Goal: Task Accomplishment & Management: Manage account settings

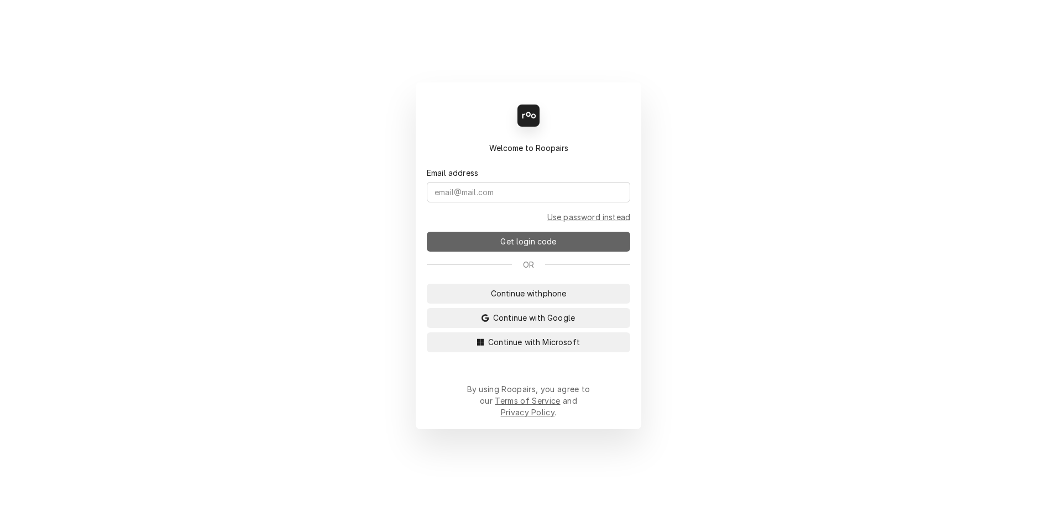
click at [559, 249] on button "Get login code" at bounding box center [528, 242] width 203 height 20
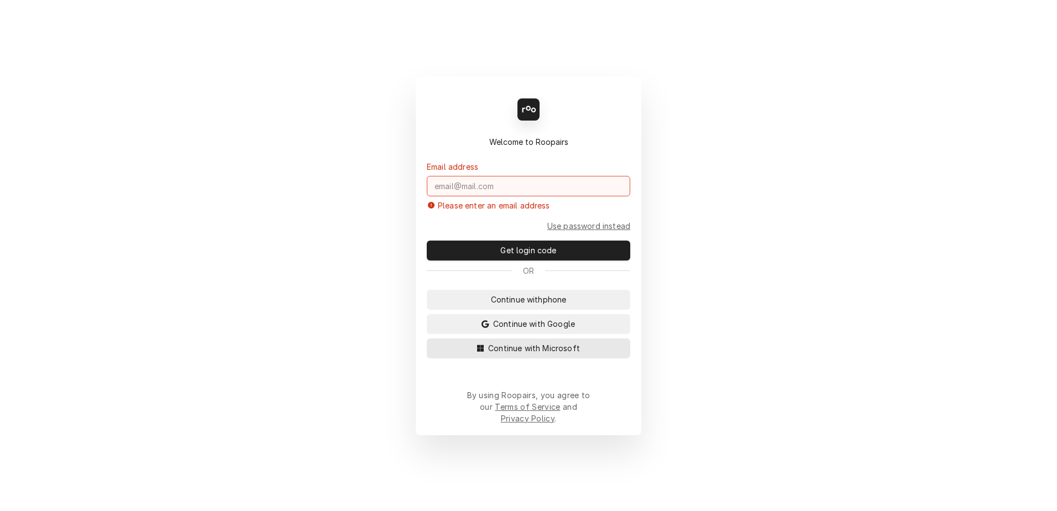
click at [557, 354] on span "Continue with Microsoft" at bounding box center [534, 348] width 96 height 12
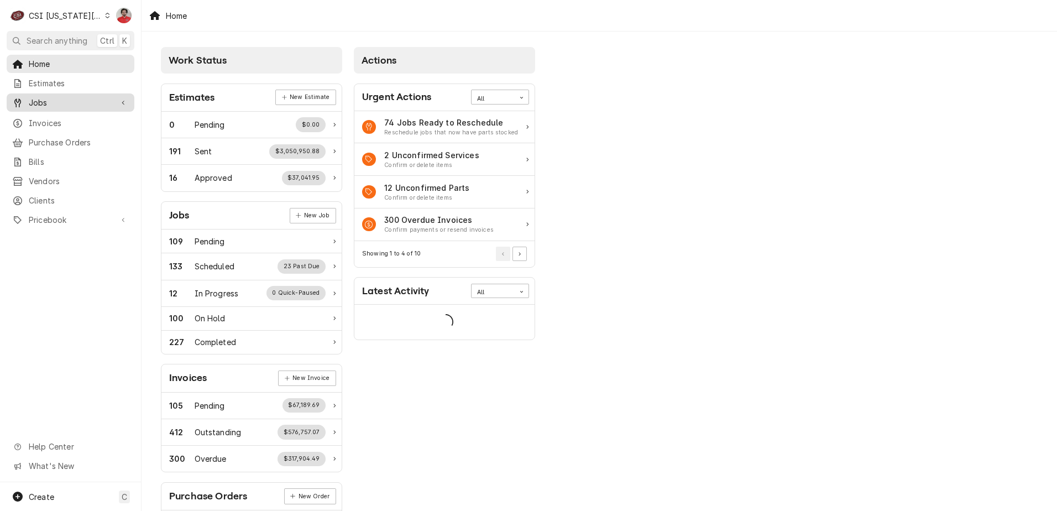
click at [72, 96] on div "Jobs" at bounding box center [70, 103] width 123 height 14
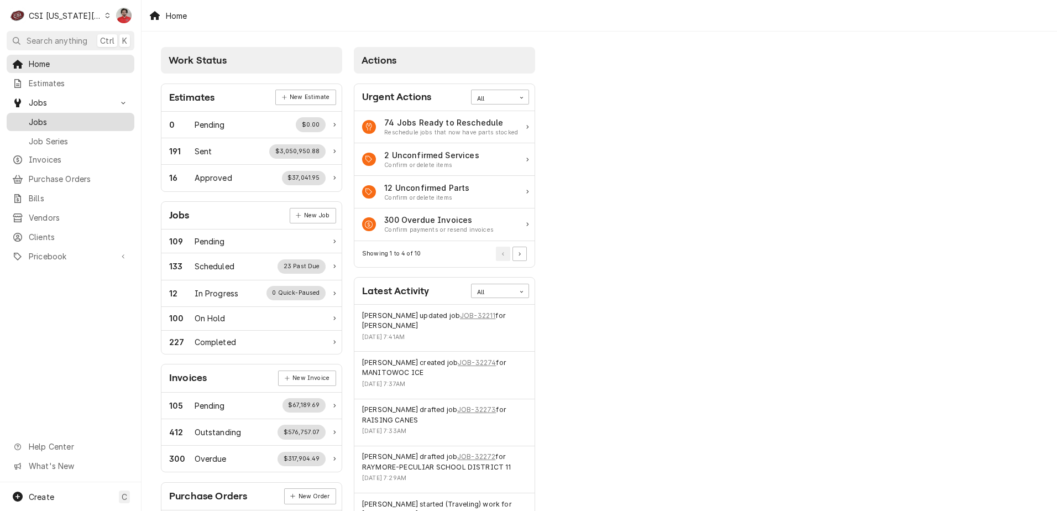
click at [78, 118] on span "Jobs" at bounding box center [79, 122] width 100 height 12
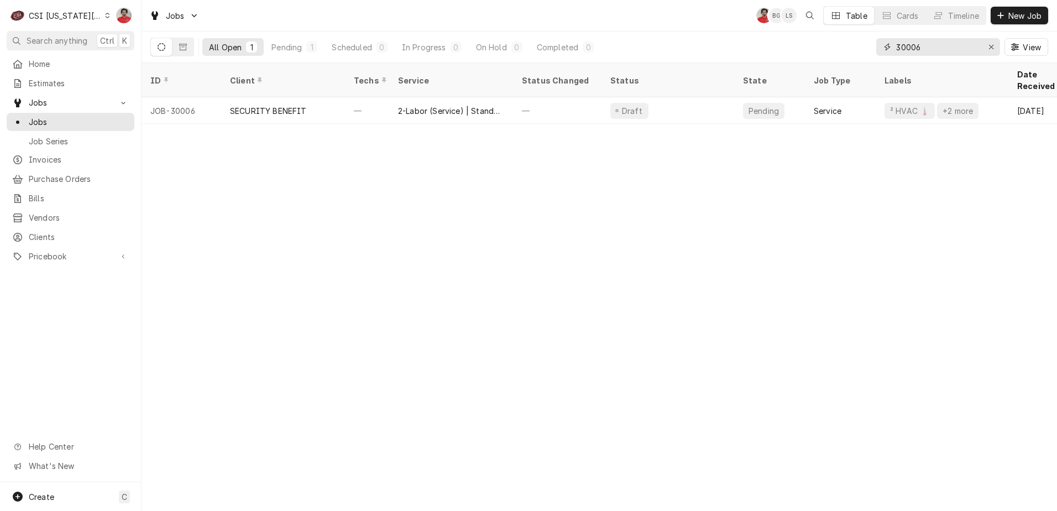
click at [927, 39] on input "30006" at bounding box center [937, 47] width 83 height 18
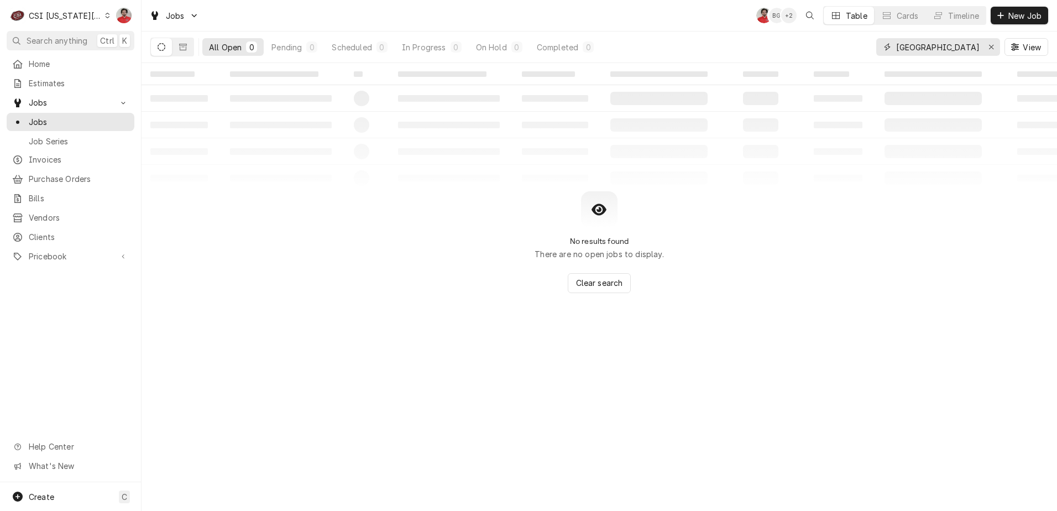
click at [946, 54] on input "Parkway North" at bounding box center [937, 47] width 83 height 18
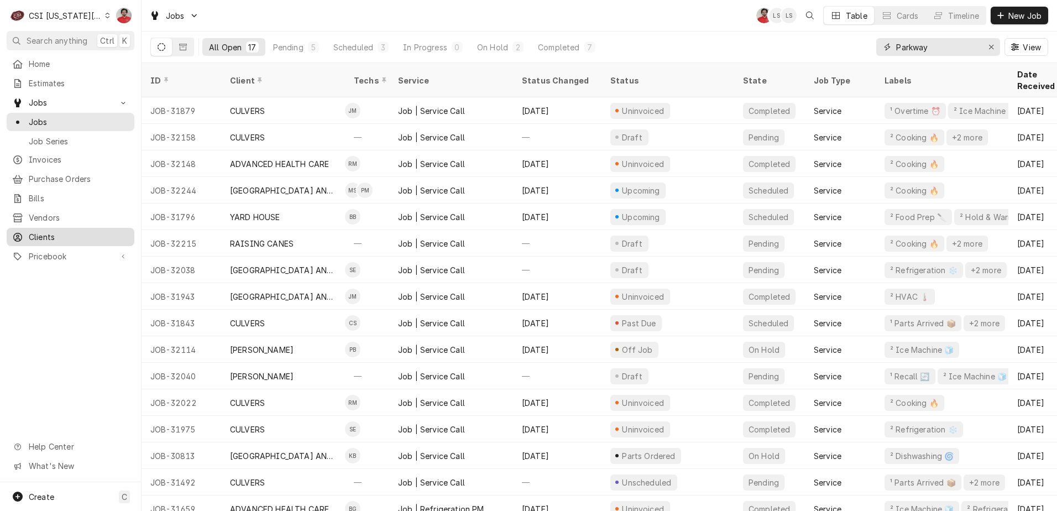
type input "Parkway"
click at [49, 232] on span "Clients" at bounding box center [79, 237] width 100 height 12
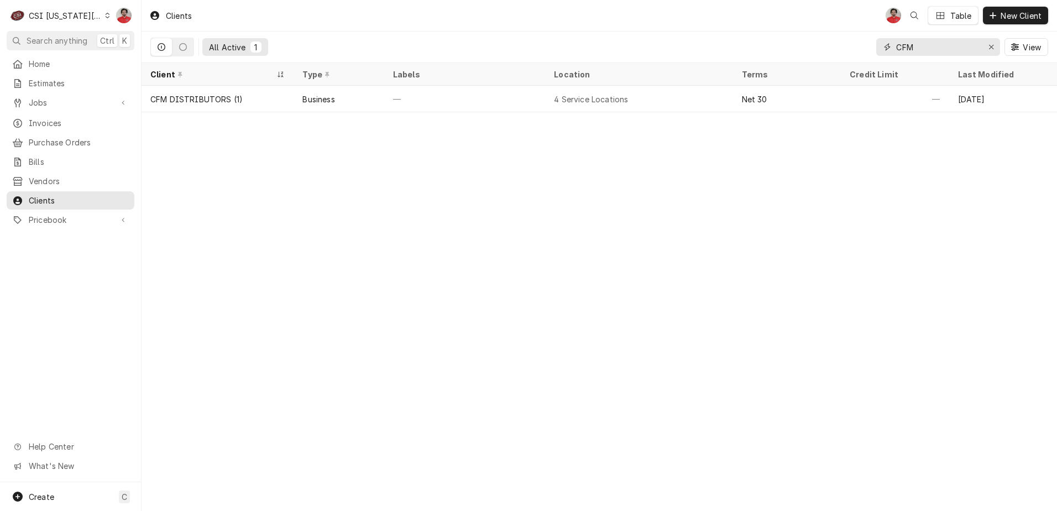
click at [923, 50] on input "CFM" at bounding box center [937, 47] width 83 height 18
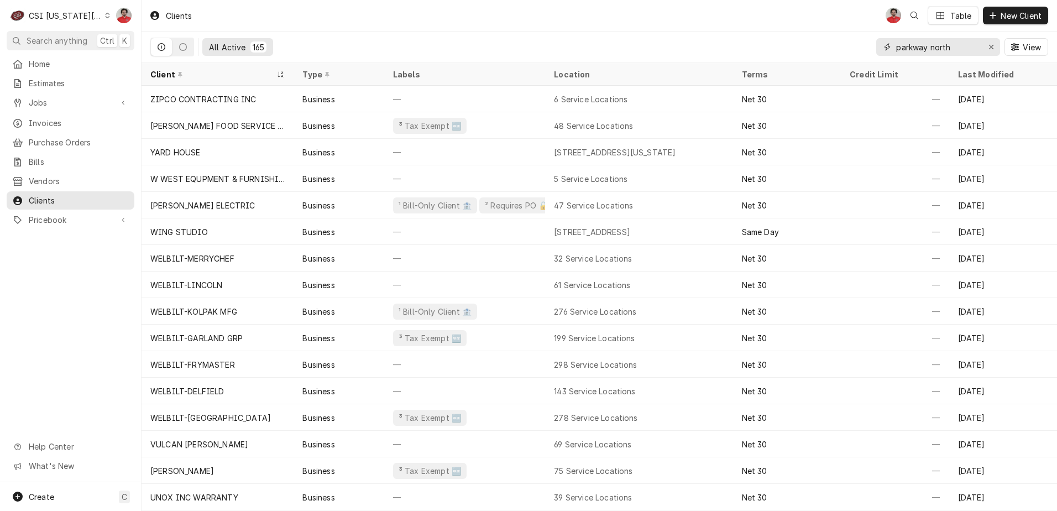
type input "parkway north"
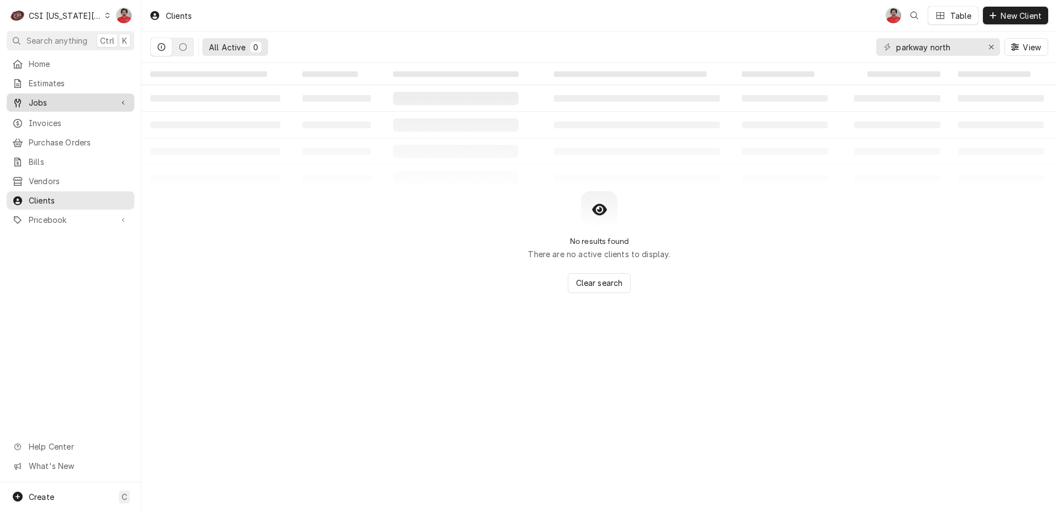
click at [70, 102] on span "Jobs" at bounding box center [70, 103] width 83 height 12
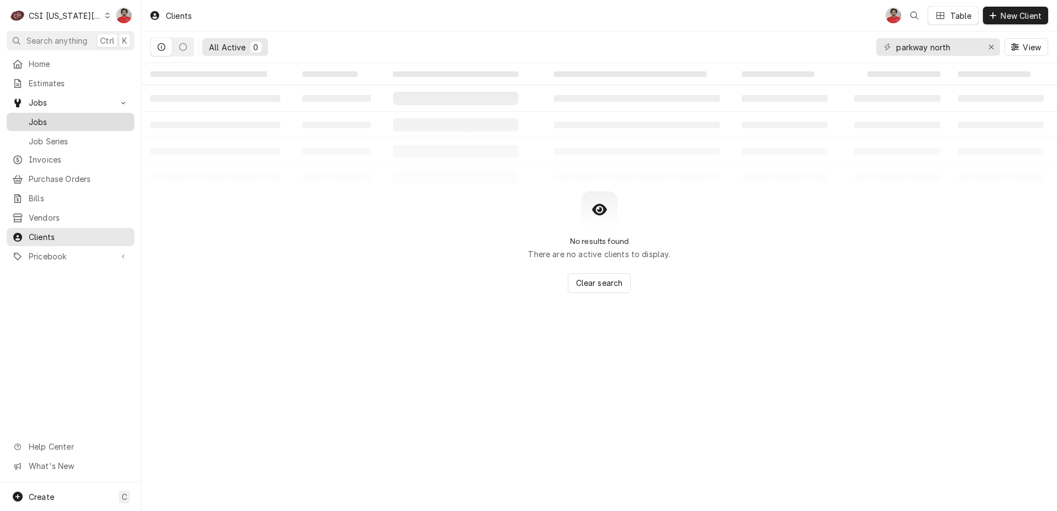
click at [56, 121] on span "Jobs" at bounding box center [79, 122] width 100 height 12
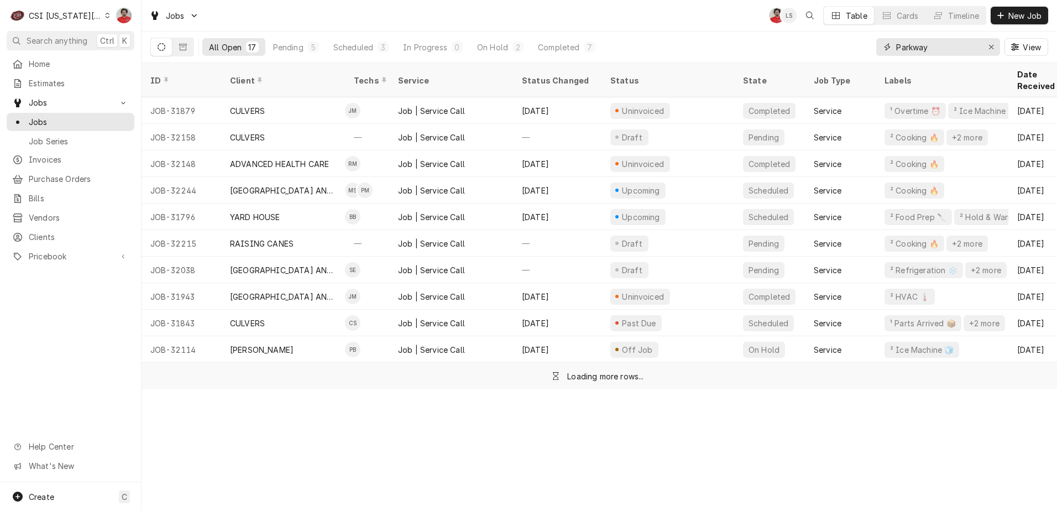
click at [948, 51] on input "Parkway" at bounding box center [937, 47] width 83 height 18
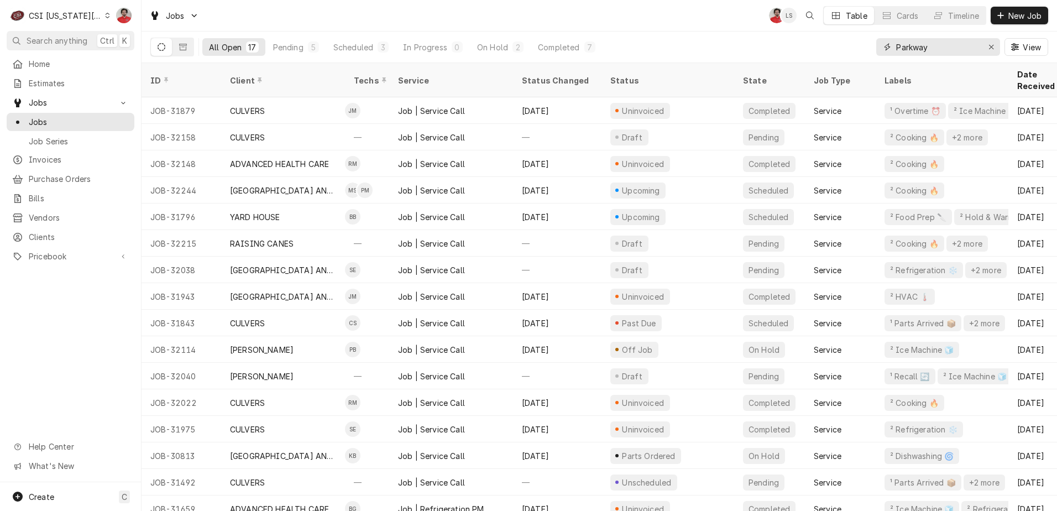
click at [948, 51] on input "Parkway" at bounding box center [937, 47] width 83 height 18
type input "42046"
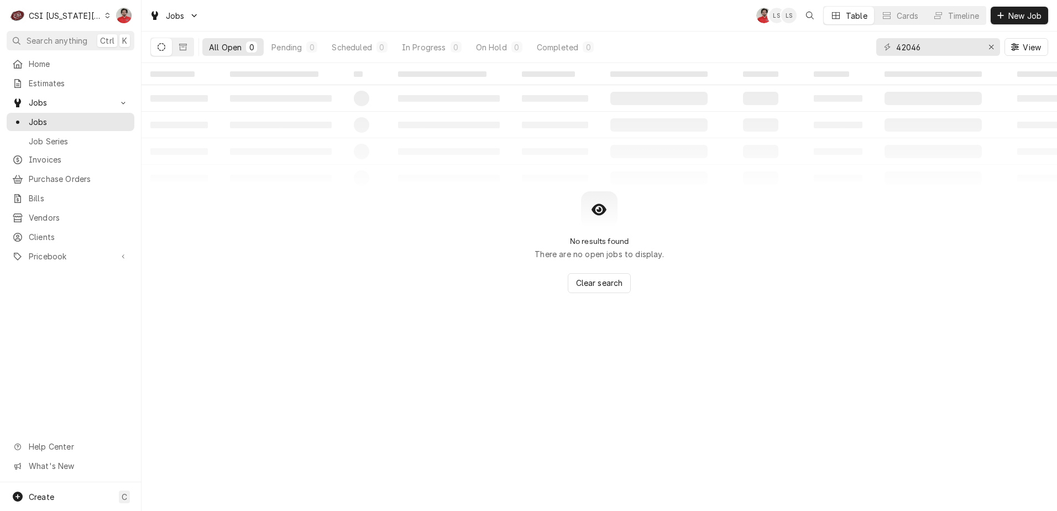
click at [90, 17] on div "C CSI Kansas City" at bounding box center [60, 15] width 107 height 22
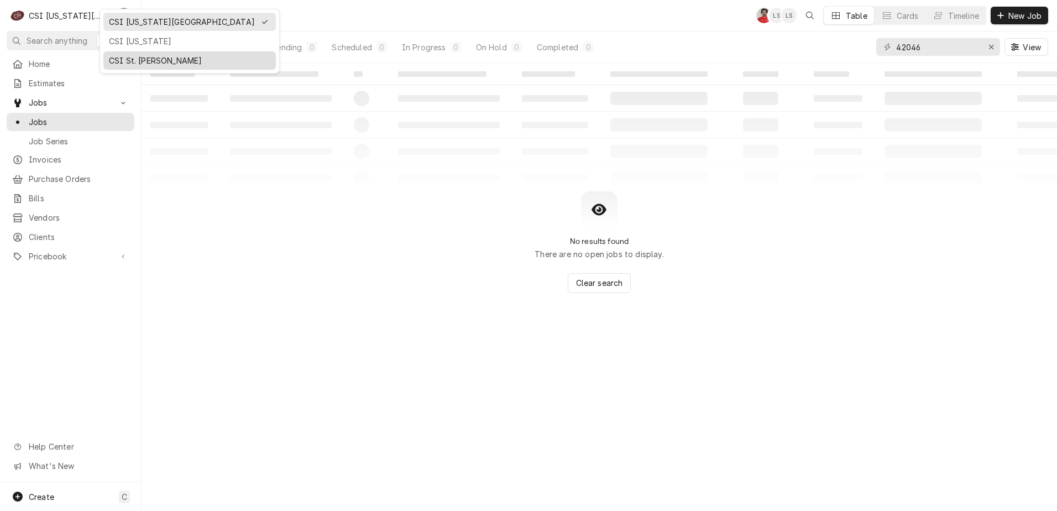
click at [143, 57] on div "CSI St. [PERSON_NAME]" at bounding box center [189, 61] width 161 height 12
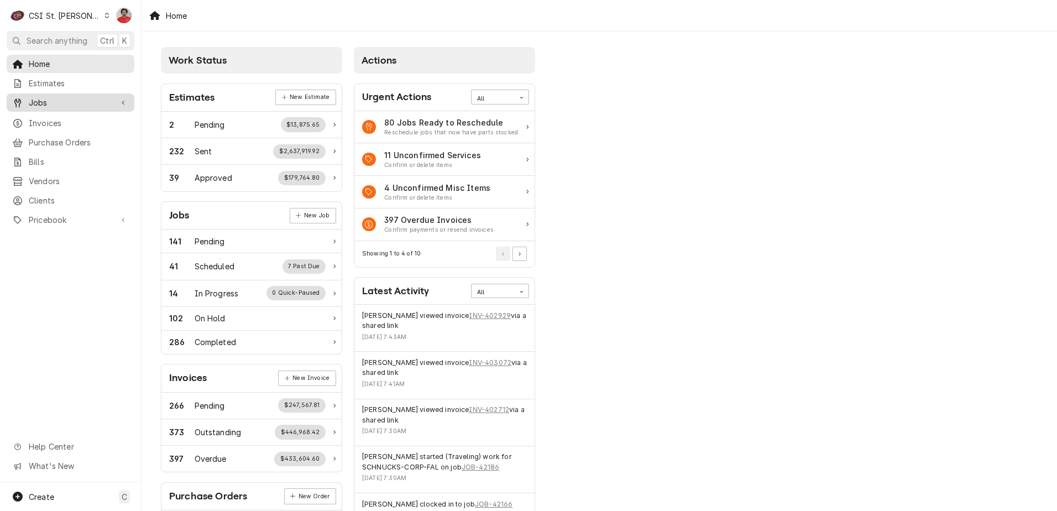
click at [85, 104] on span "Jobs" at bounding box center [70, 103] width 83 height 12
click at [85, 121] on span "Jobs" at bounding box center [79, 122] width 100 height 12
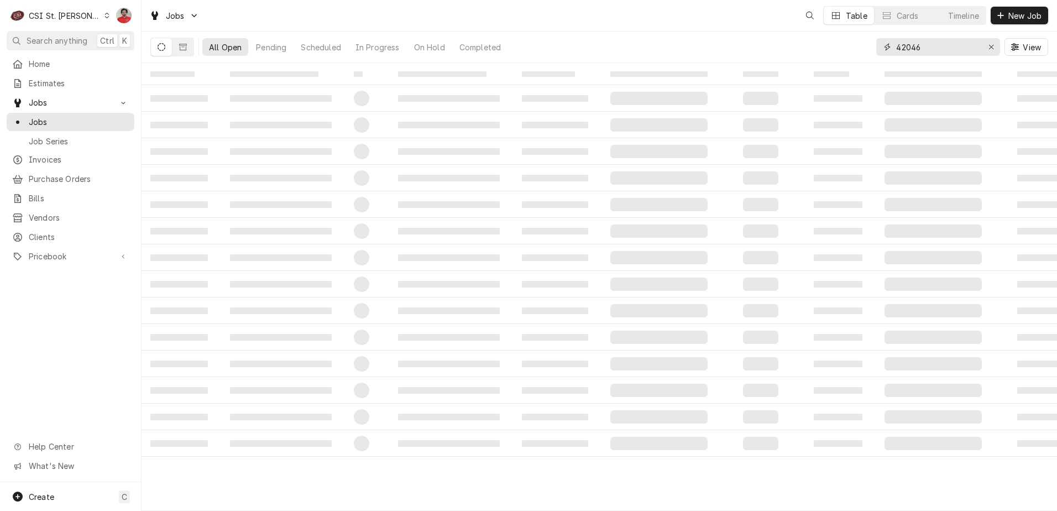
click at [966, 51] on input "42046" at bounding box center [937, 47] width 83 height 18
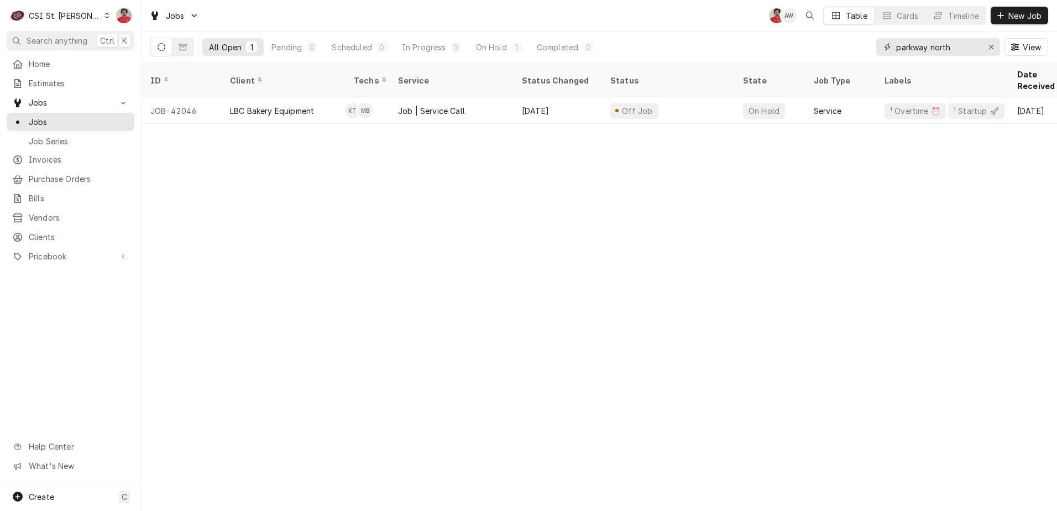
type input "parkway north"
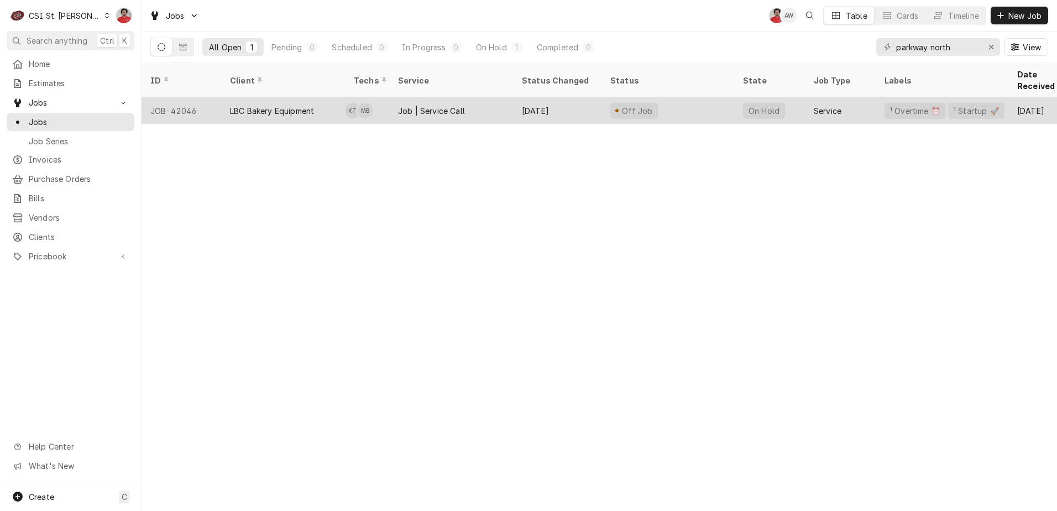
click at [693, 102] on div "Off Job" at bounding box center [667, 110] width 133 height 27
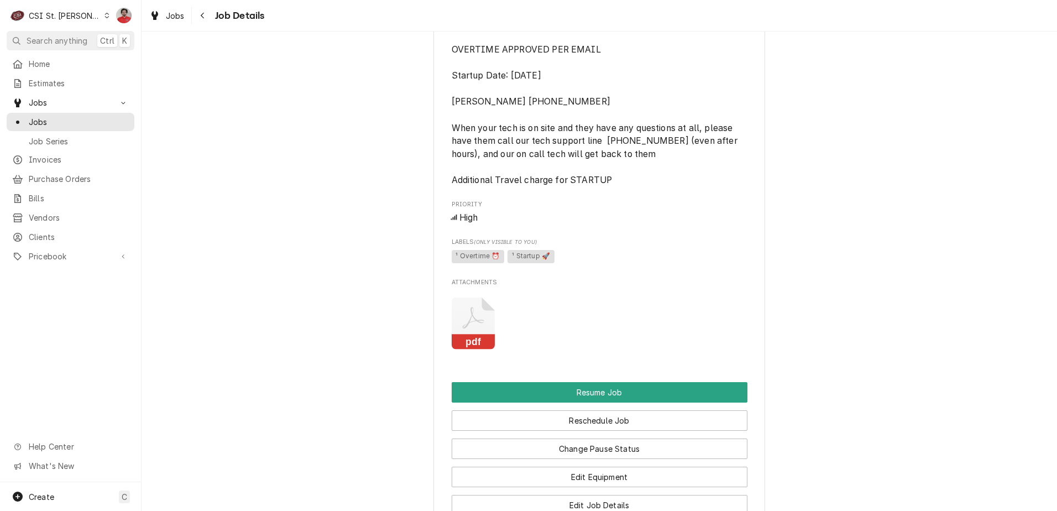
scroll to position [1271, 0]
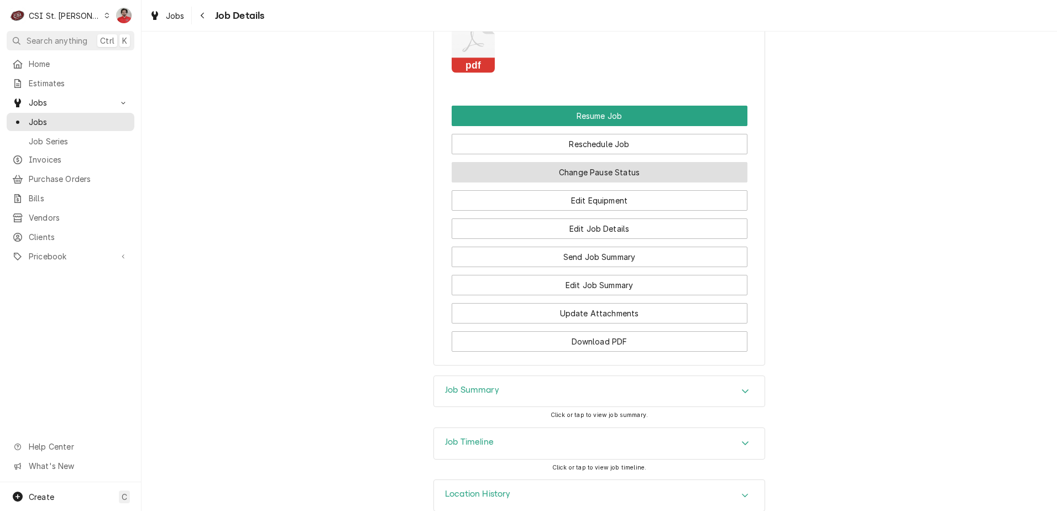
click at [593, 182] on button "Change Pause Status" at bounding box center [600, 172] width 296 height 20
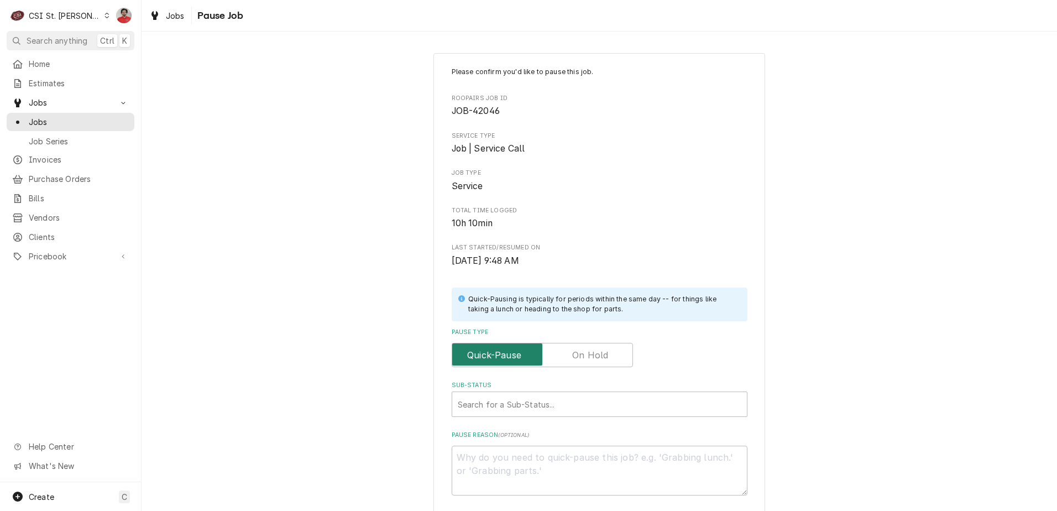
click at [558, 352] on input "Pause Type" at bounding box center [542, 355] width 171 height 24
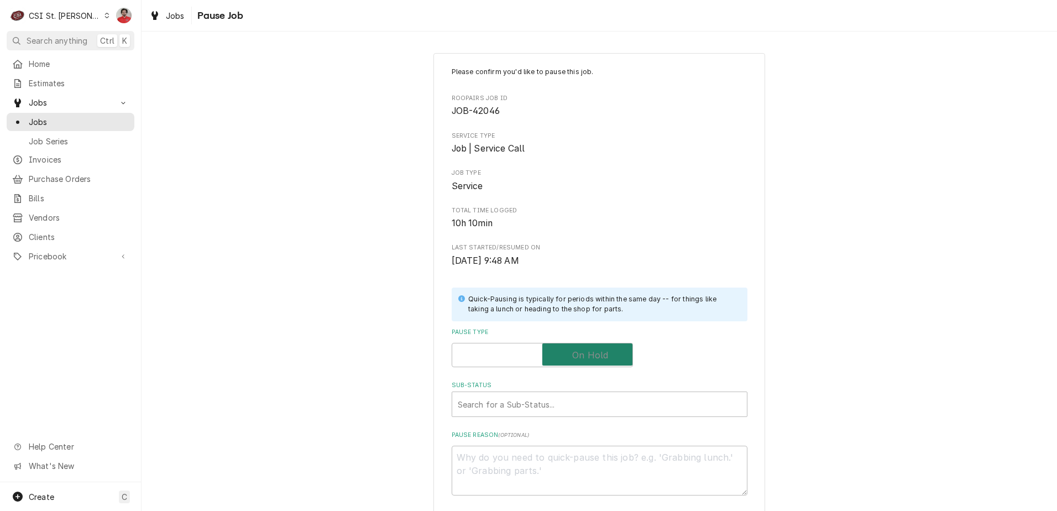
checkbox input "true"
click at [557, 391] on div "Sub-Status Search for a Sub-Status..." at bounding box center [600, 399] width 296 height 36
click at [553, 400] on div "Sub-Status" at bounding box center [600, 404] width 284 height 20
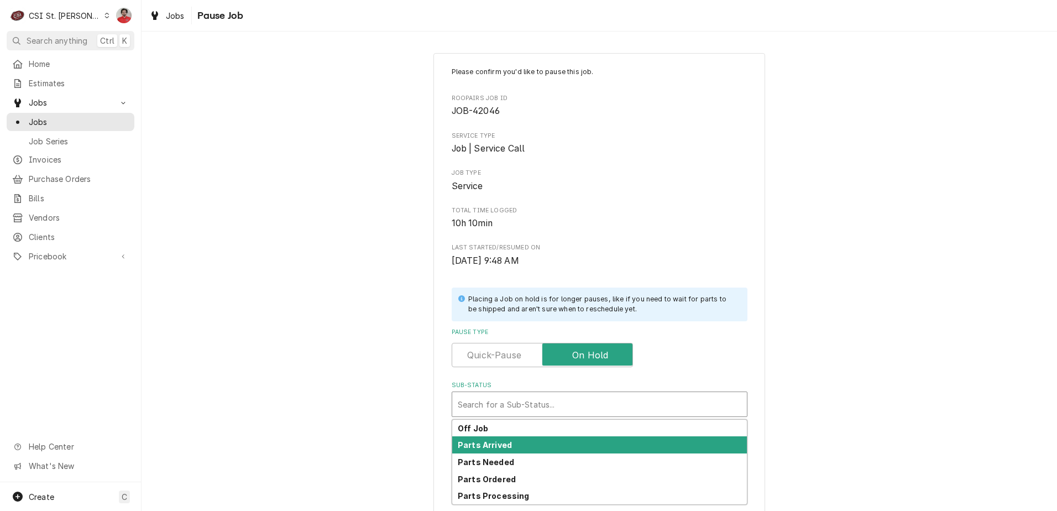
click at [561, 449] on div "Parts Arrived" at bounding box center [599, 444] width 295 height 17
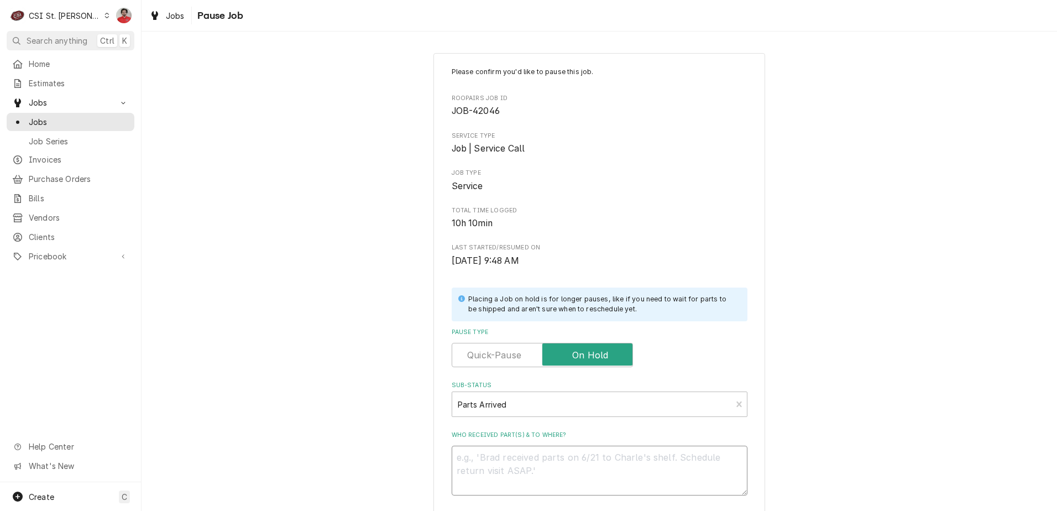
click at [554, 474] on textarea "Who received part(s) & to where?" at bounding box center [600, 471] width 296 height 50
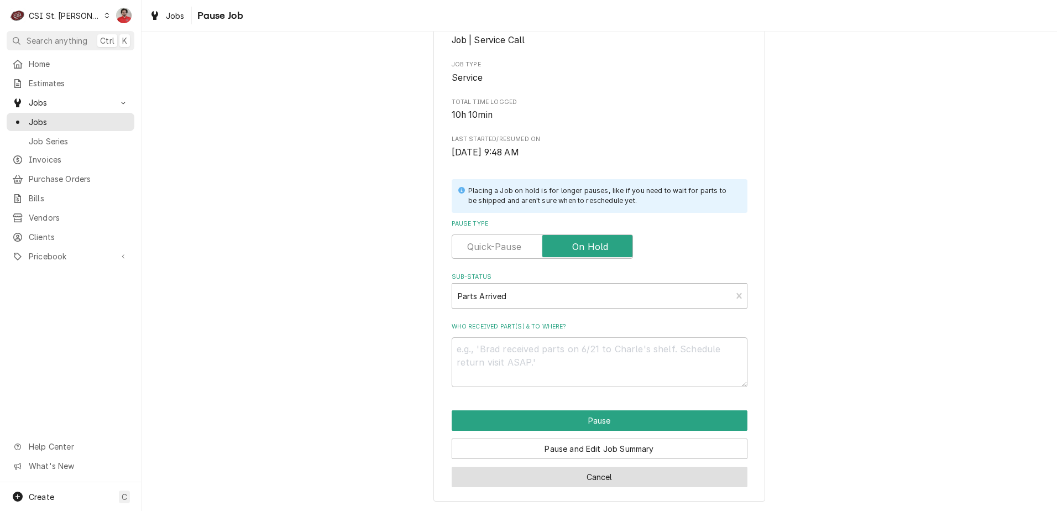
click at [567, 483] on button "Cancel" at bounding box center [600, 477] width 296 height 20
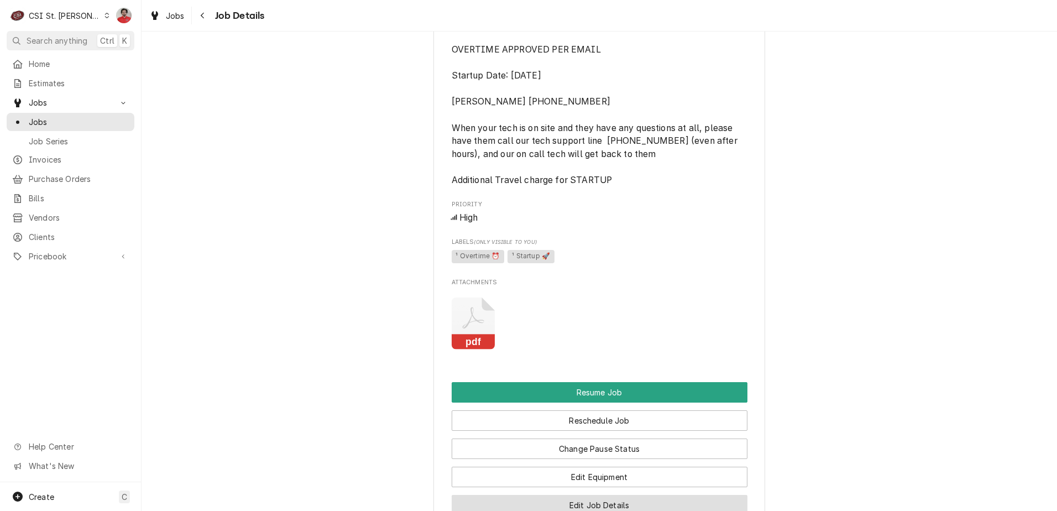
scroll to position [1271, 0]
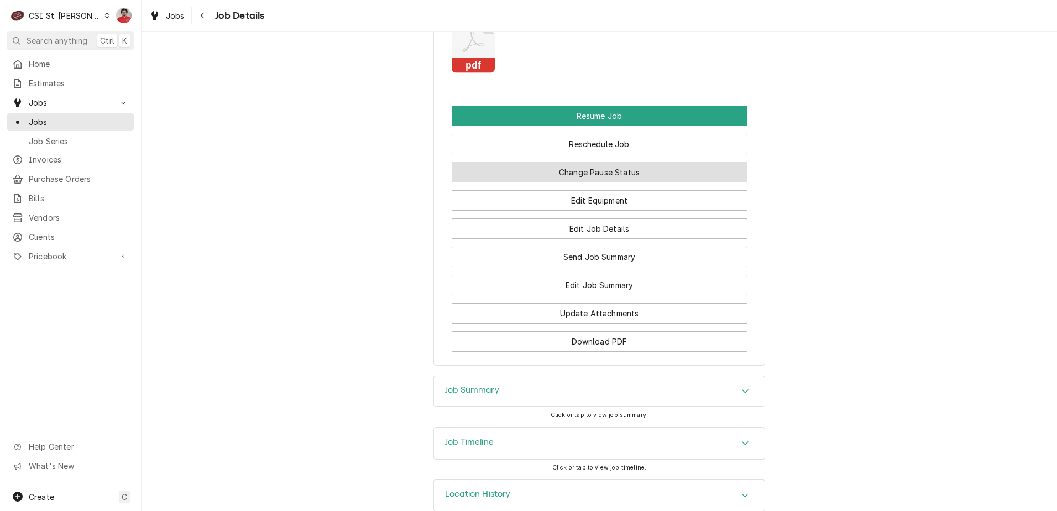
click at [559, 182] on button "Change Pause Status" at bounding box center [600, 172] width 296 height 20
type textarea "x"
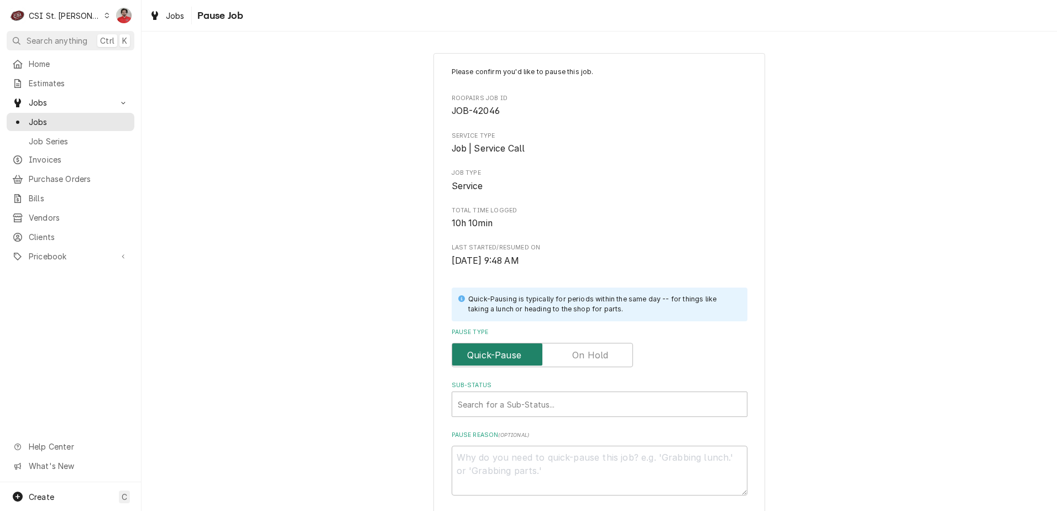
click at [568, 358] on input "Pause Type" at bounding box center [542, 355] width 171 height 24
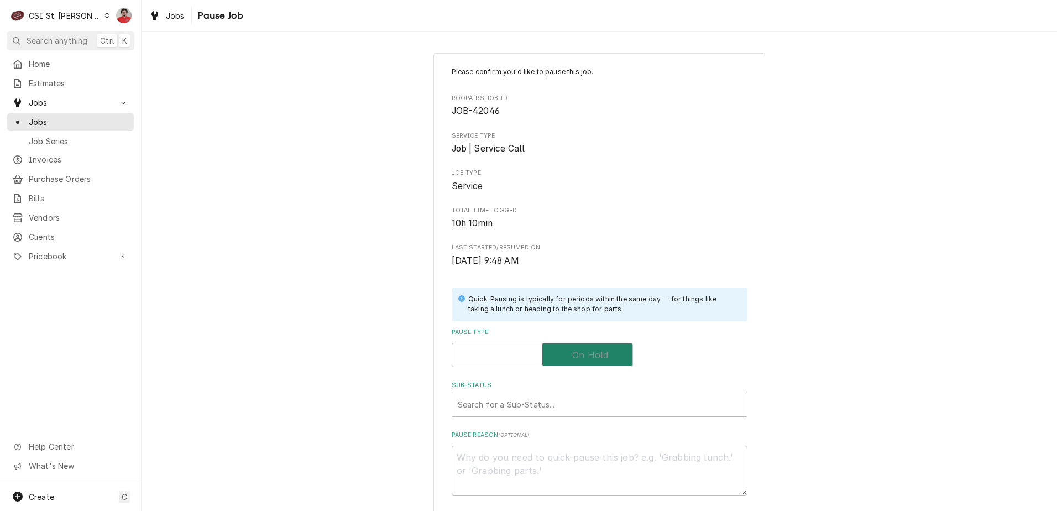
checkbox input "true"
click at [567, 400] on div "Sub-Status" at bounding box center [600, 404] width 284 height 20
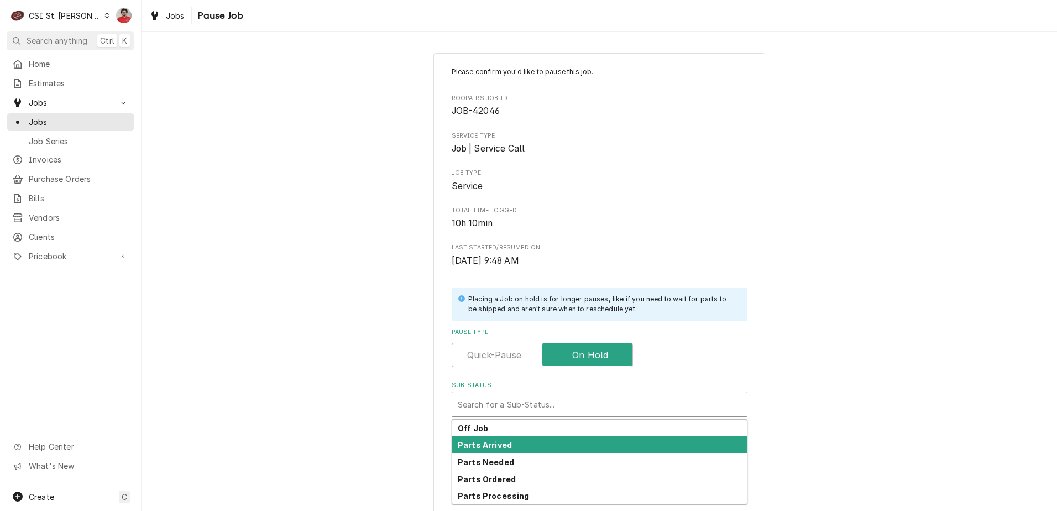
click at [561, 439] on div "Parts Arrived" at bounding box center [599, 444] width 295 height 17
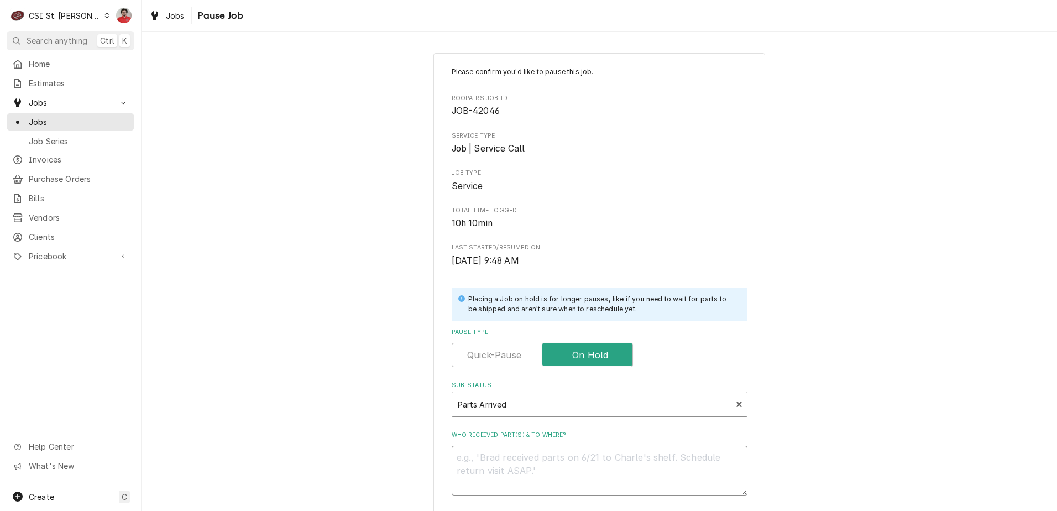
click at [557, 477] on textarea "Who received part(s) & to where?" at bounding box center [600, 471] width 296 height 50
type textarea "x"
type textarea "R"
type textarea "x"
type textarea "Re"
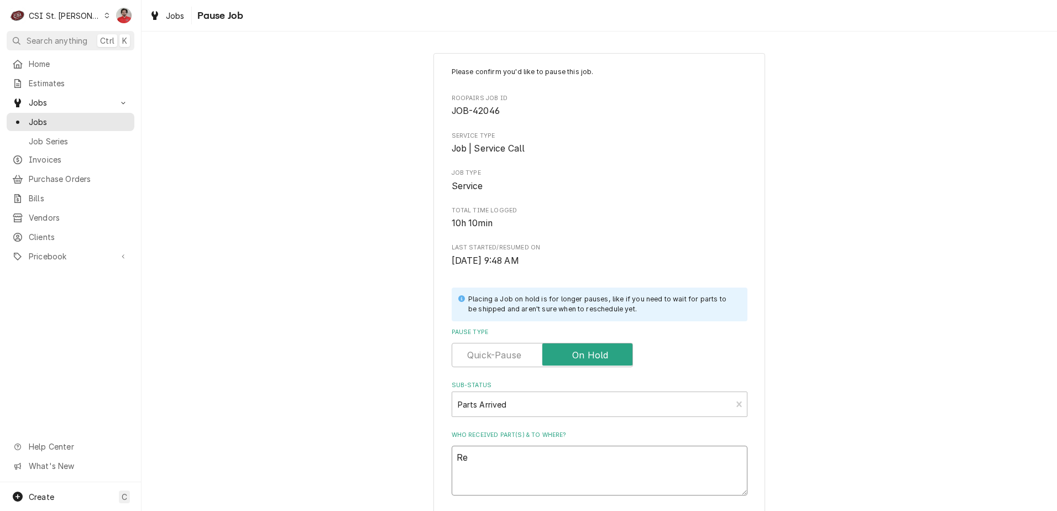
type textarea "x"
type textarea "Rec"
type textarea "x"
type textarea "Rec"
type textarea "x"
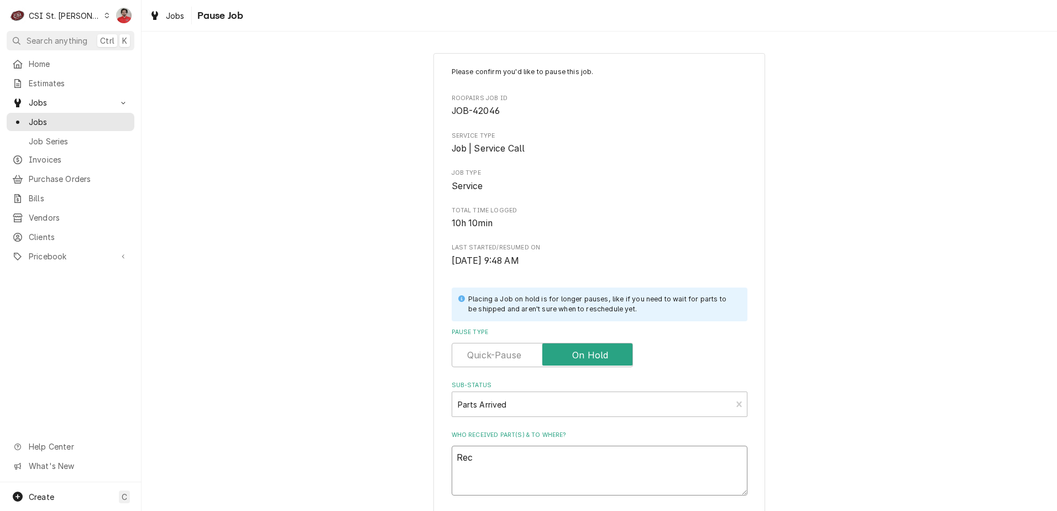
type textarea "Rec p"
type textarea "x"
type textarea "Rec pa"
type textarea "x"
type textarea "Rec par"
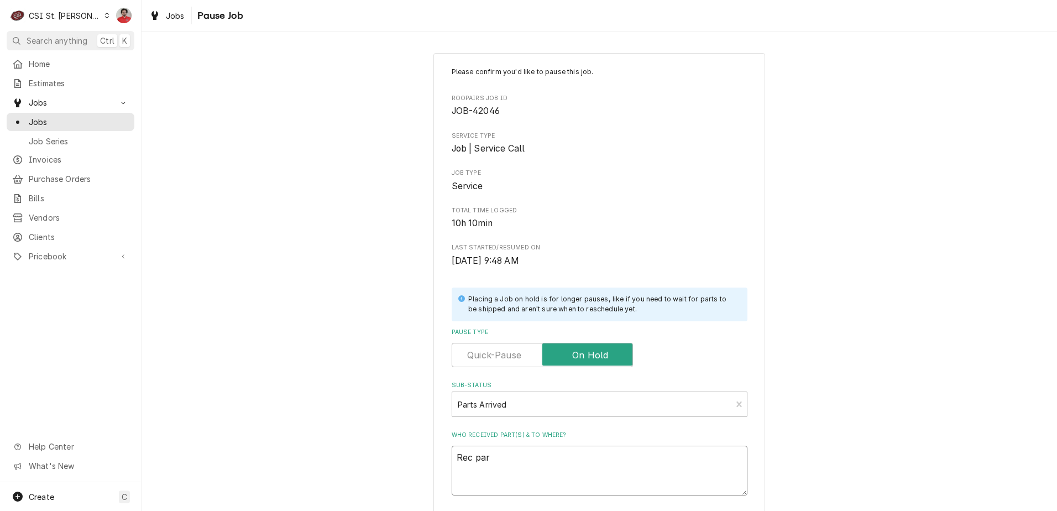
type textarea "x"
type textarea "Rec part"
type textarea "x"
type textarea "Rec part"
type textarea "x"
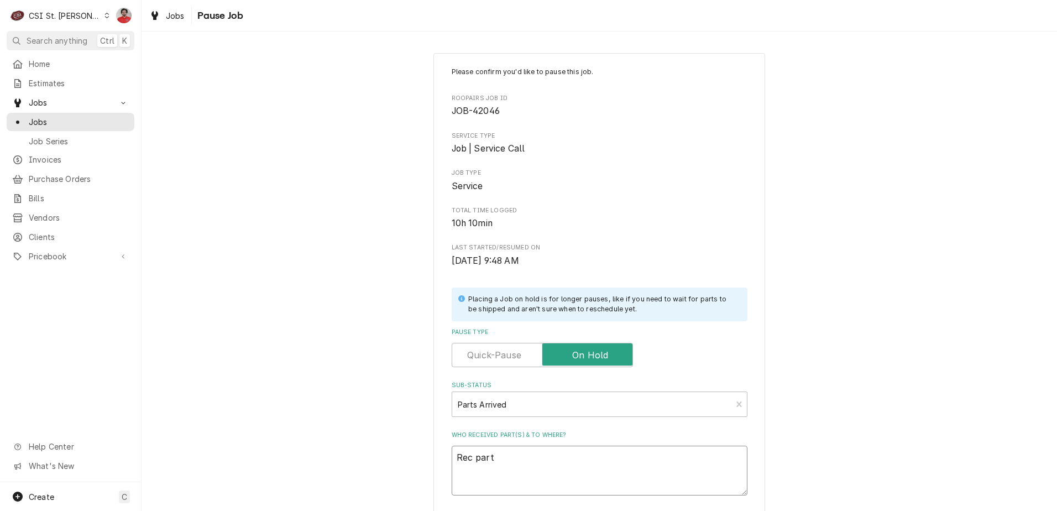
type textarea "Rec part t"
type textarea "x"
type textarea "Rec part to"
type textarea "x"
type textarea "Rec part to"
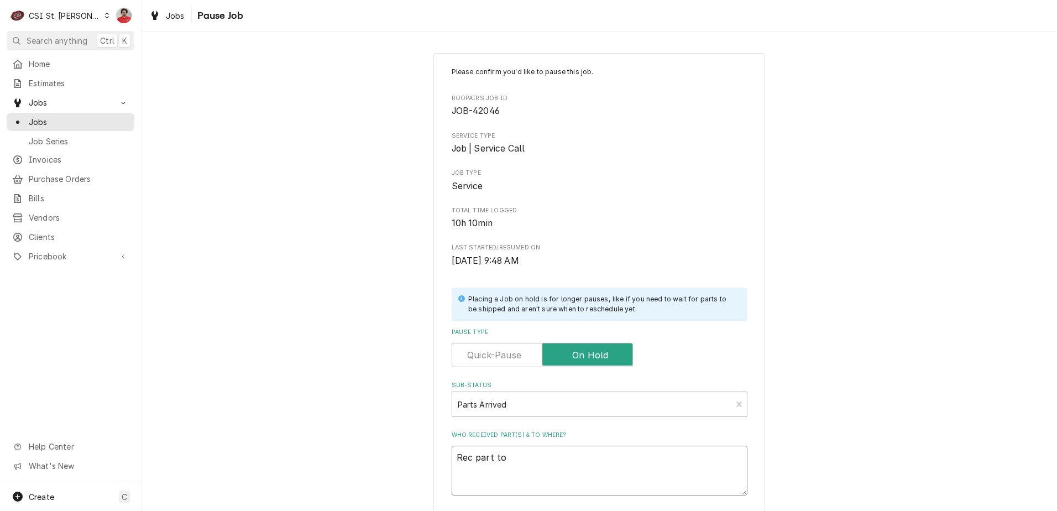
type textarea "x"
type textarea "Rec part to M"
type textarea "x"
type textarea "Rec part to Mi"
type textarea "x"
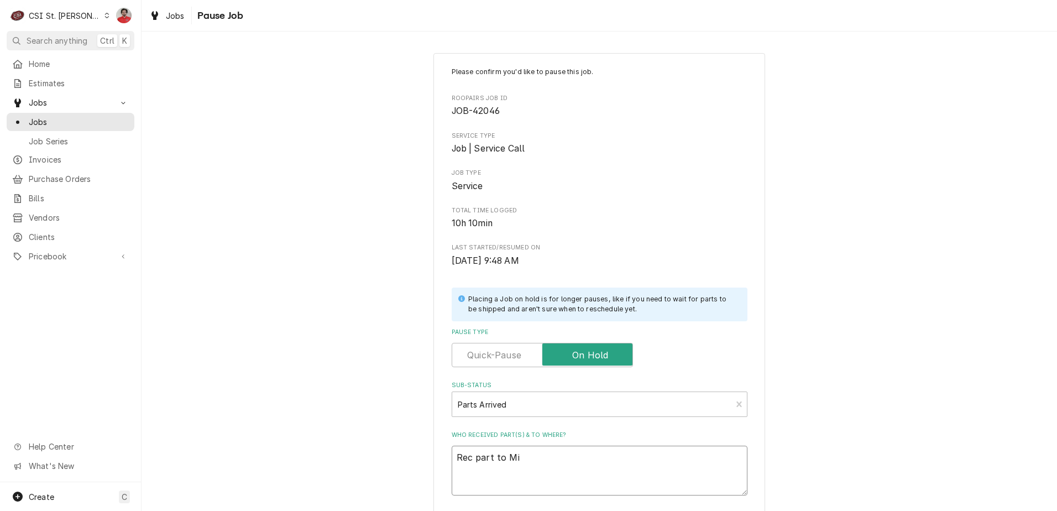
type textarea "Rec part to Mik"
type textarea "x"
type textarea "Rec part to Mike"
type textarea "x"
type textarea "Rec part to Mike"
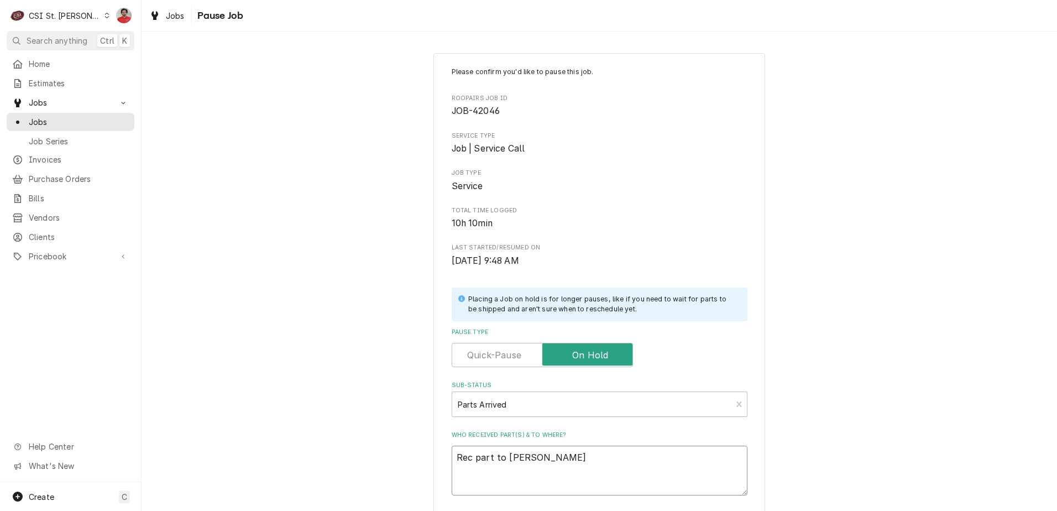
type textarea "x"
type textarea "Rec part to Mike B"
type textarea "x"
type textarea "Rec part to Mike B'"
type textarea "x"
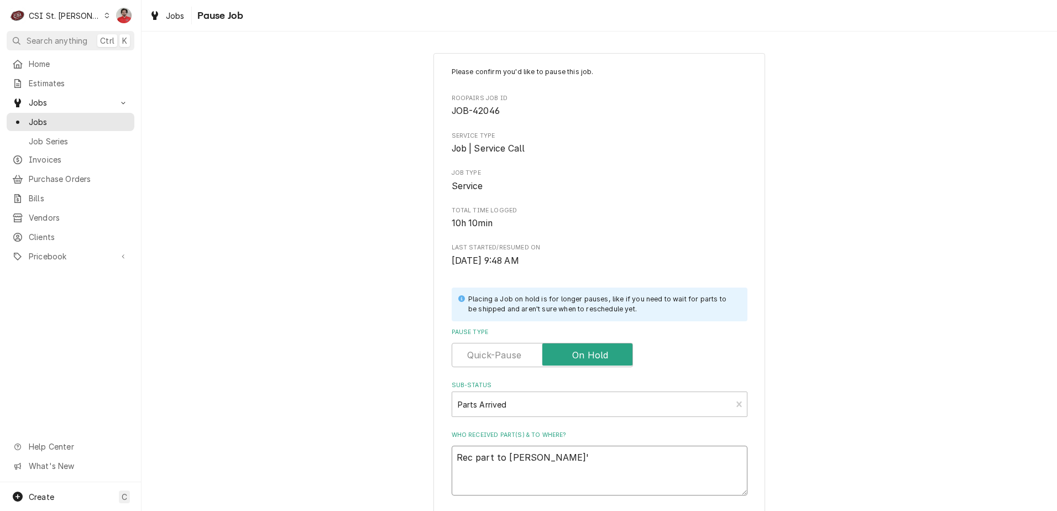
type textarea "Rec part to Mike B's"
type textarea "x"
type textarea "Rec part to Mike B's"
type textarea "x"
type textarea "Rec part to Mike B's s"
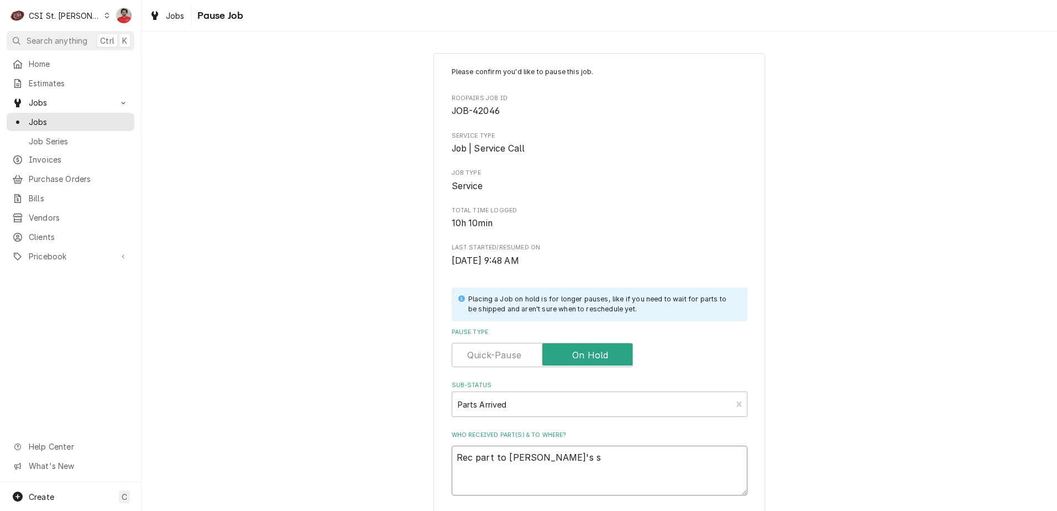
type textarea "x"
type textarea "Rec part to Mike B's sh"
type textarea "x"
type textarea "Rec part to Mike B's she"
type textarea "x"
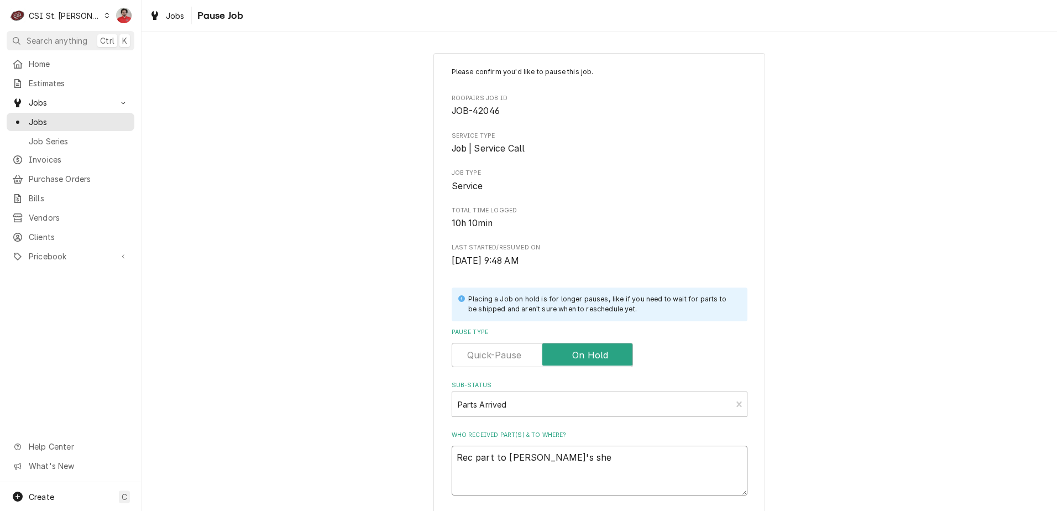
type textarea "Rec part to Mike B's shel"
type textarea "x"
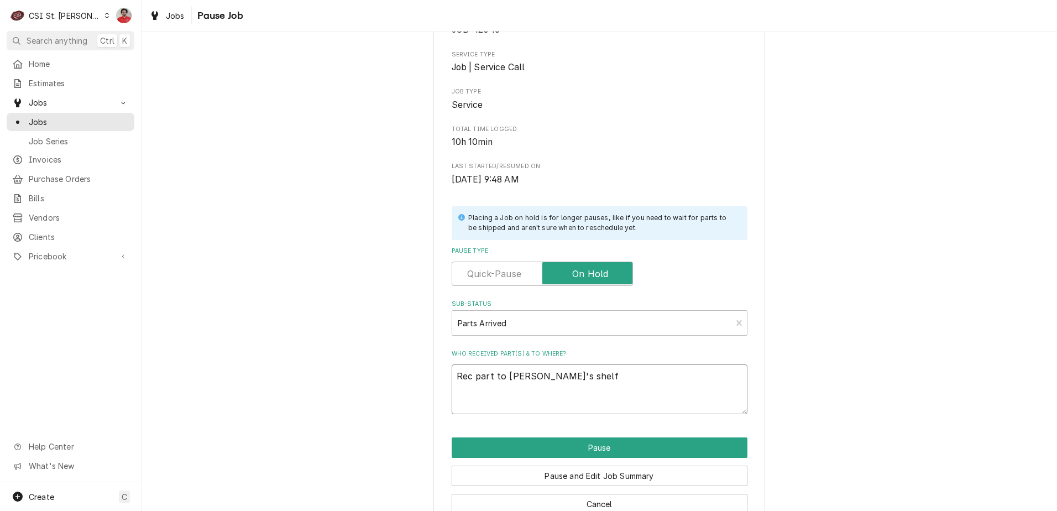
scroll to position [108, 0]
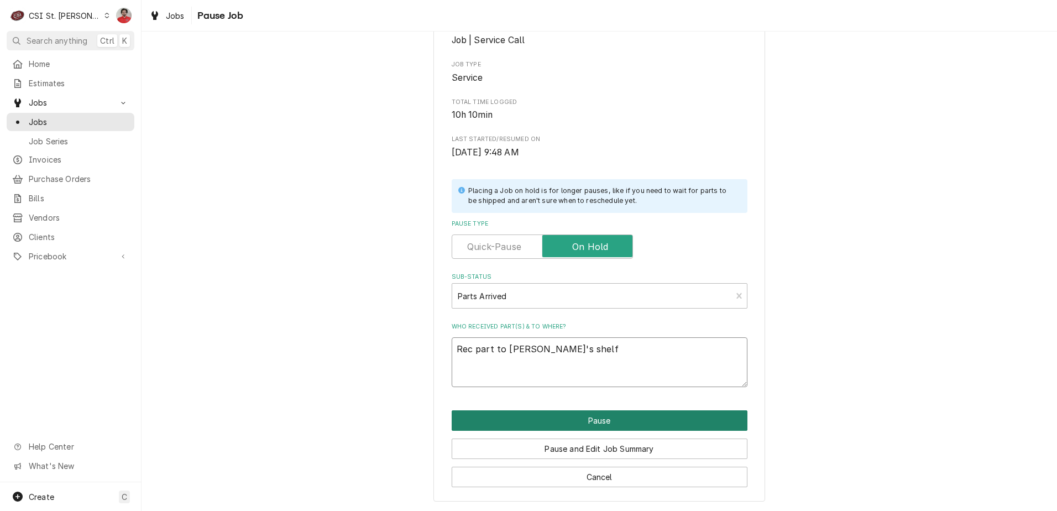
type textarea "Rec part to Mike B's shelf"
click at [606, 417] on button "Pause" at bounding box center [600, 420] width 296 height 20
type textarea "x"
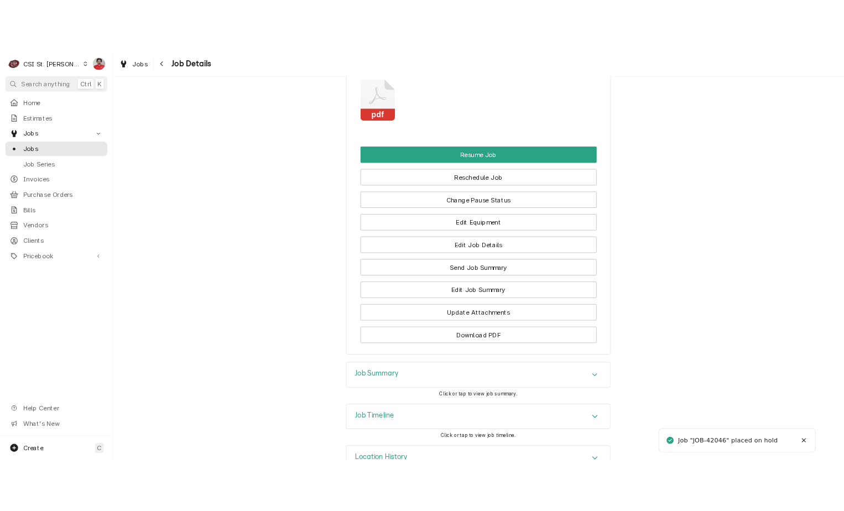
scroll to position [1271, 0]
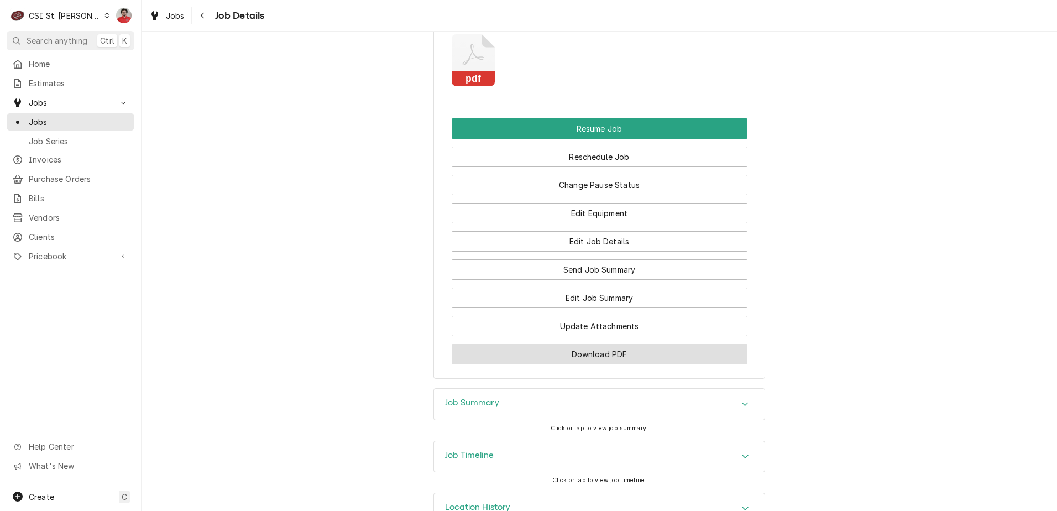
click at [596, 364] on button "Download PDF" at bounding box center [600, 354] width 296 height 20
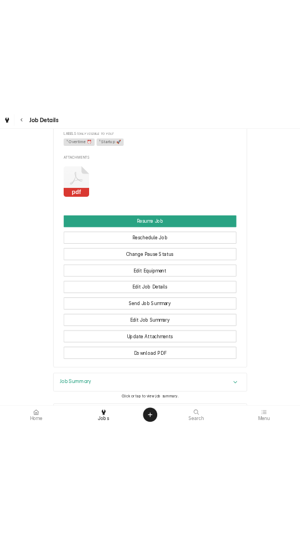
scroll to position [1047, 0]
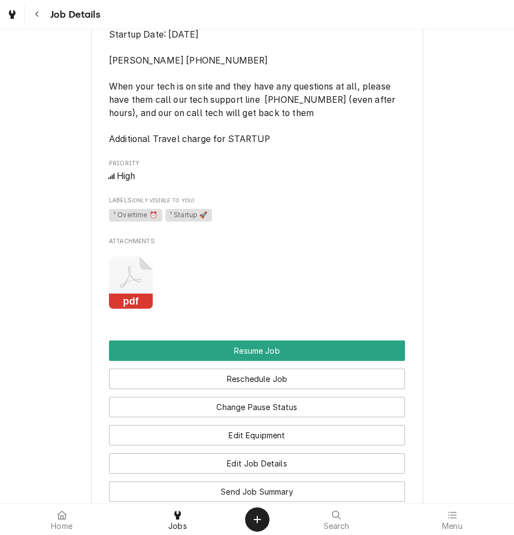
click at [124, 288] on icon "Attachments" at bounding box center [131, 277] width 22 height 22
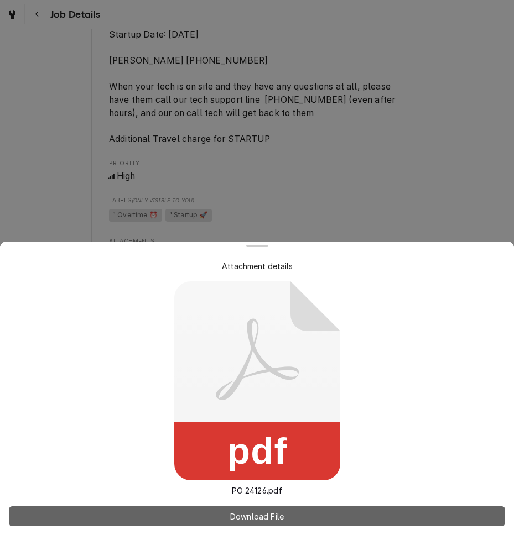
click at [231, 510] on span "Download File" at bounding box center [257, 517] width 58 height 12
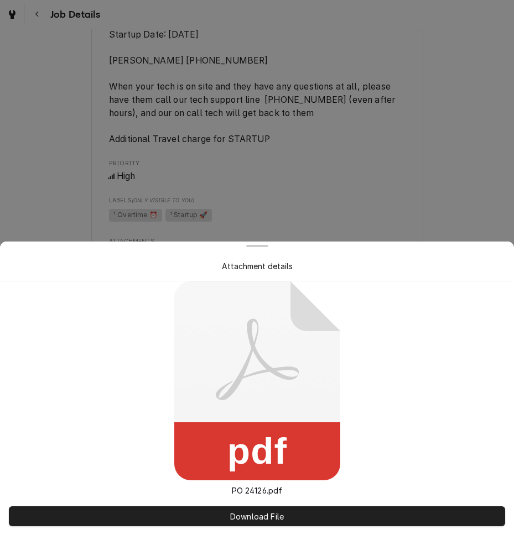
click at [330, 197] on div at bounding box center [257, 267] width 514 height 535
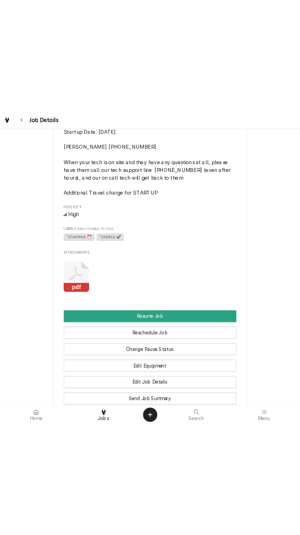
scroll to position [1268, 0]
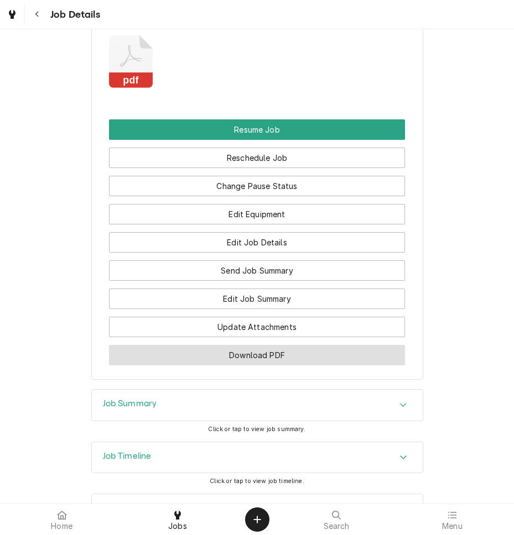
click at [295, 365] on button "Download PDF" at bounding box center [257, 355] width 296 height 20
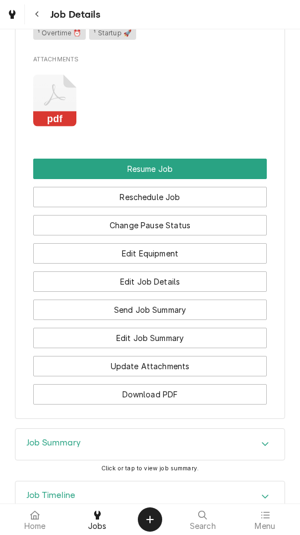
scroll to position [1317, 0]
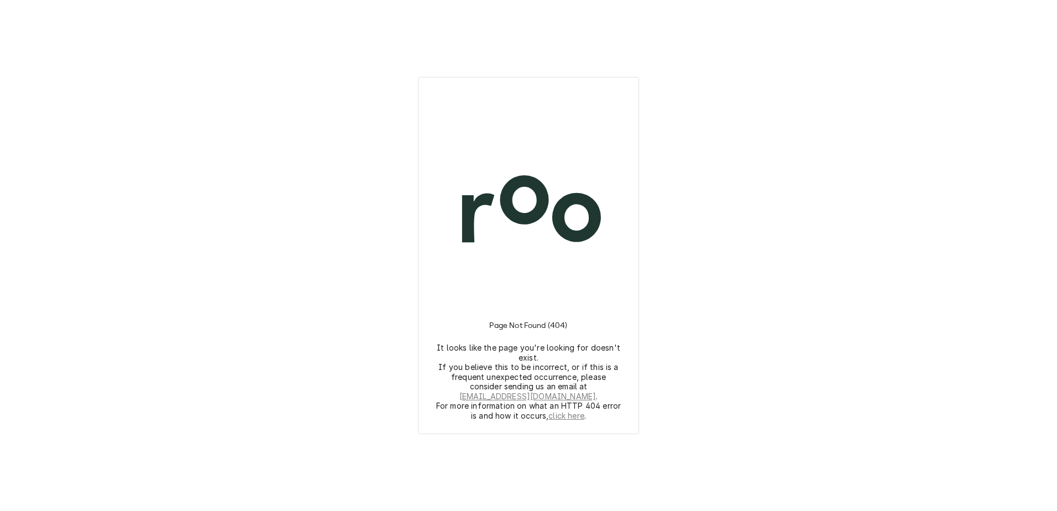
click at [316, 322] on div "Page Not Found (404) It looks like the page you're looking for doesn't exist. I…" at bounding box center [528, 255] width 1057 height 511
